Goal: Information Seeking & Learning: Learn about a topic

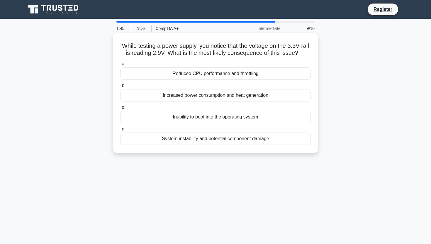
click at [151, 140] on div "System instability and potential component damage" at bounding box center [215, 138] width 190 height 12
click at [120, 131] on input "d. System instability and potential component damage" at bounding box center [120, 129] width 0 height 4
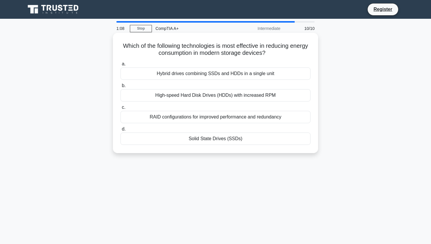
click at [250, 140] on div "Solid State Drives (SSDs)" at bounding box center [215, 138] width 190 height 12
click at [120, 131] on input "d. Solid State Drives (SSDs)" at bounding box center [120, 129] width 0 height 4
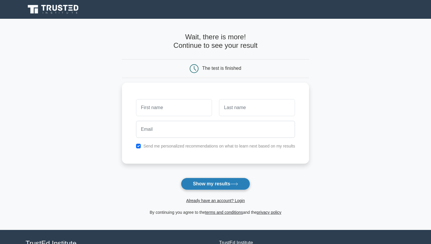
click at [212, 184] on button "Show my results" at bounding box center [215, 184] width 69 height 12
click at [94, 173] on main "Wait, there is more! Continue to see your result The test is finished and the" at bounding box center [215, 124] width 431 height 211
